Goal: Information Seeking & Learning: Understand process/instructions

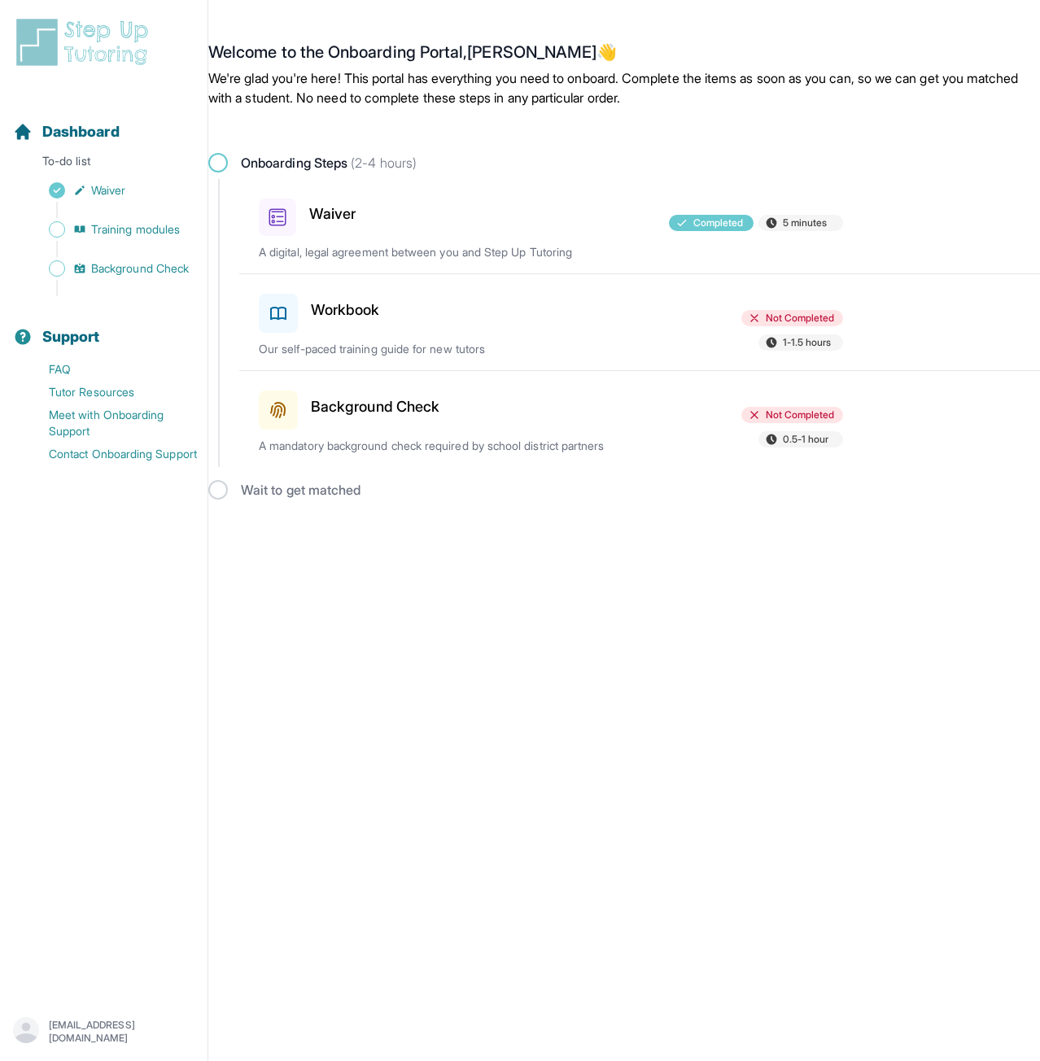
click at [327, 312] on h3 "Workbook" at bounding box center [345, 310] width 69 height 23
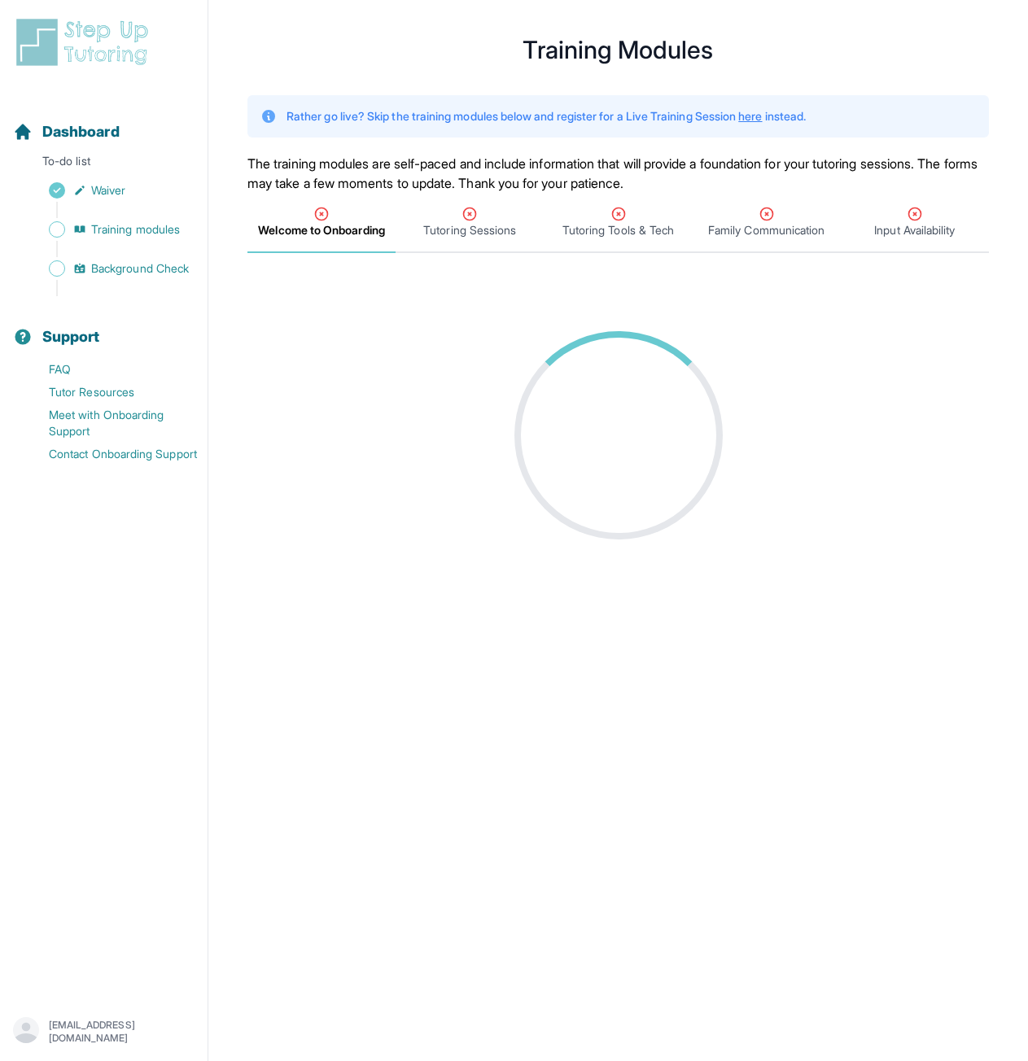
scroll to position [20, 0]
click at [642, 413] on div at bounding box center [618, 434] width 208 height 208
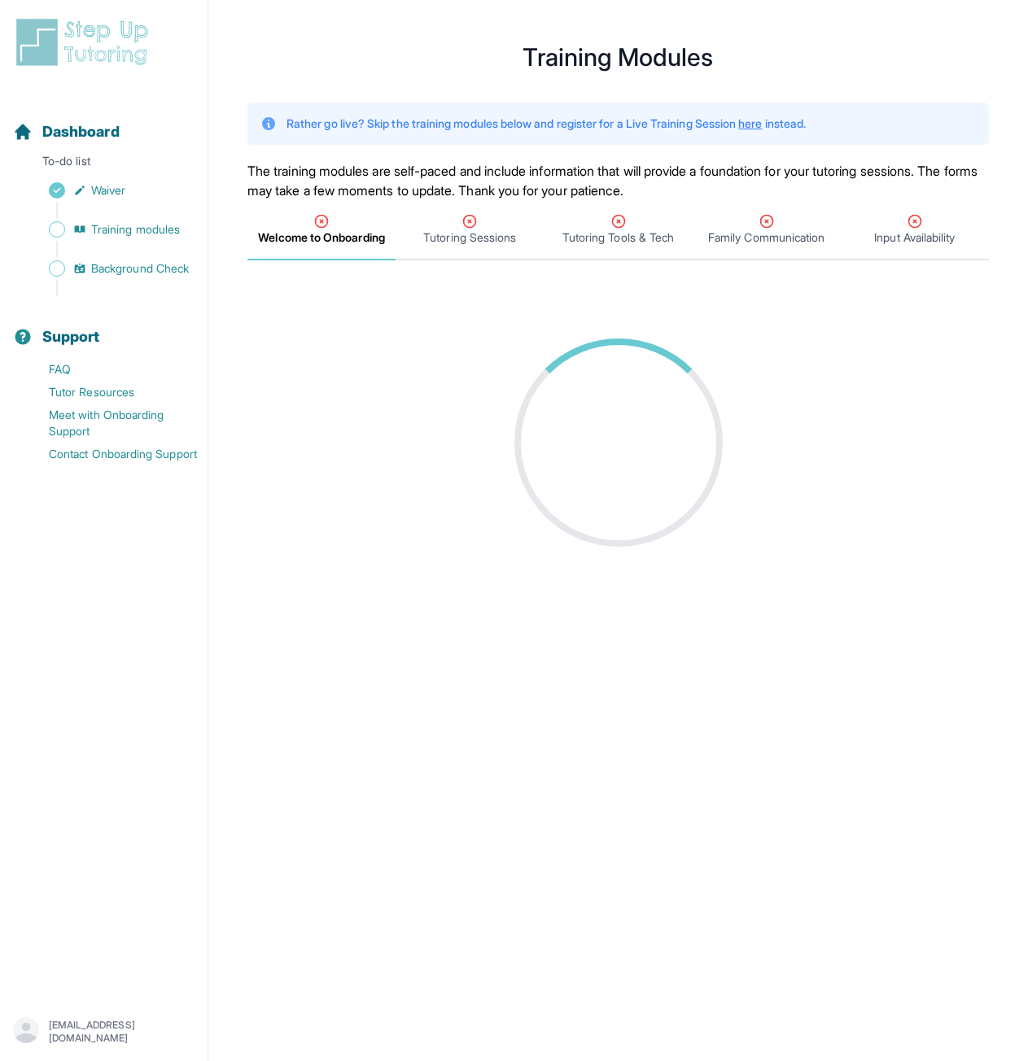
scroll to position [0, 0]
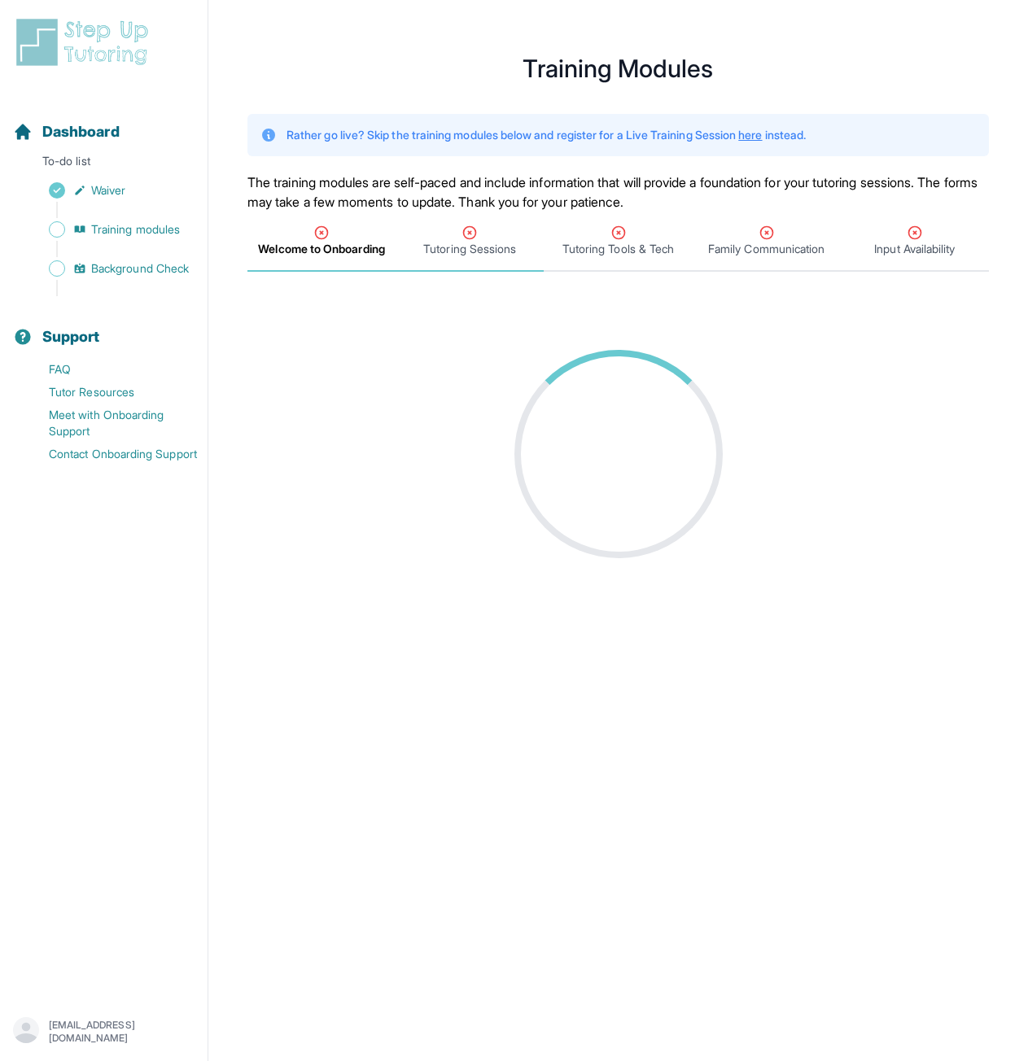
click at [518, 247] on div "Tutoring Sessions" at bounding box center [470, 241] width 142 height 33
click at [321, 244] on span "Welcome to Onboarding" at bounding box center [321, 249] width 125 height 16
